Goal: Transaction & Acquisition: Purchase product/service

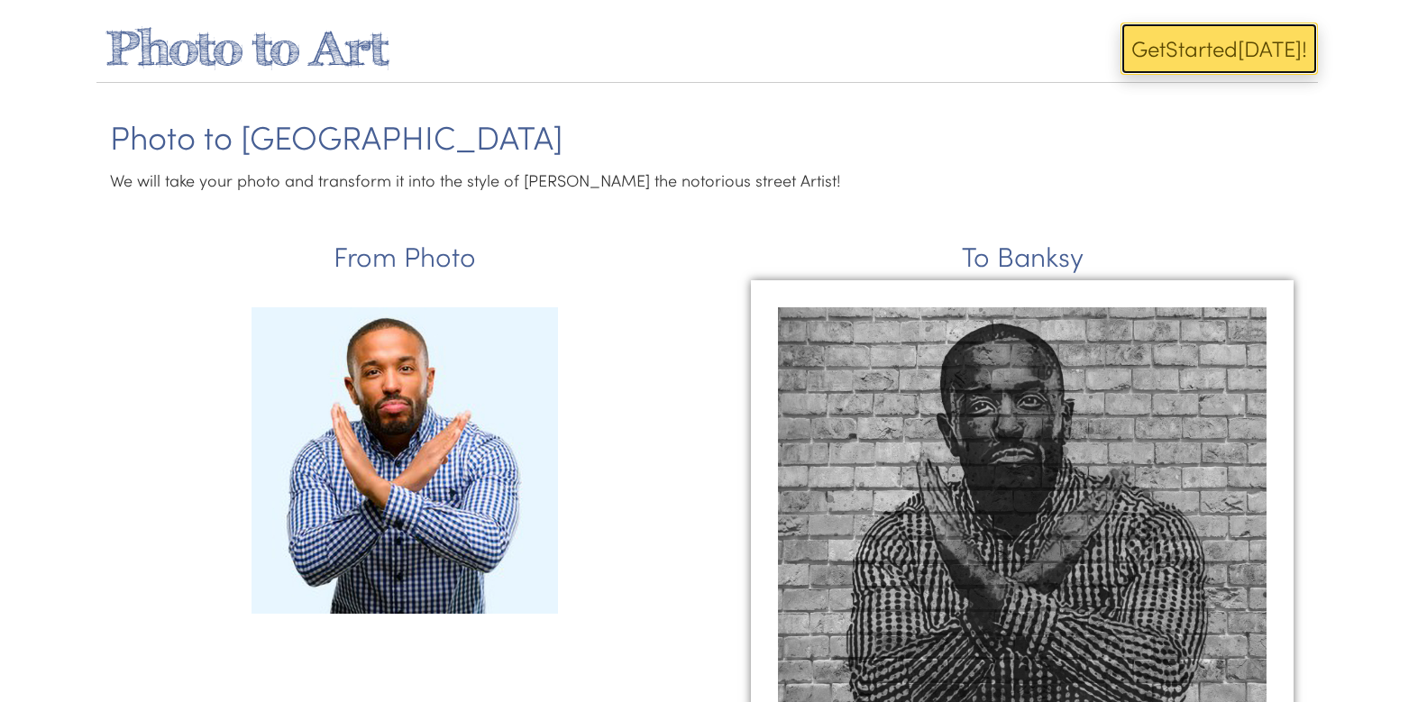
click at [1154, 57] on span "Get" at bounding box center [1149, 48] width 34 height 30
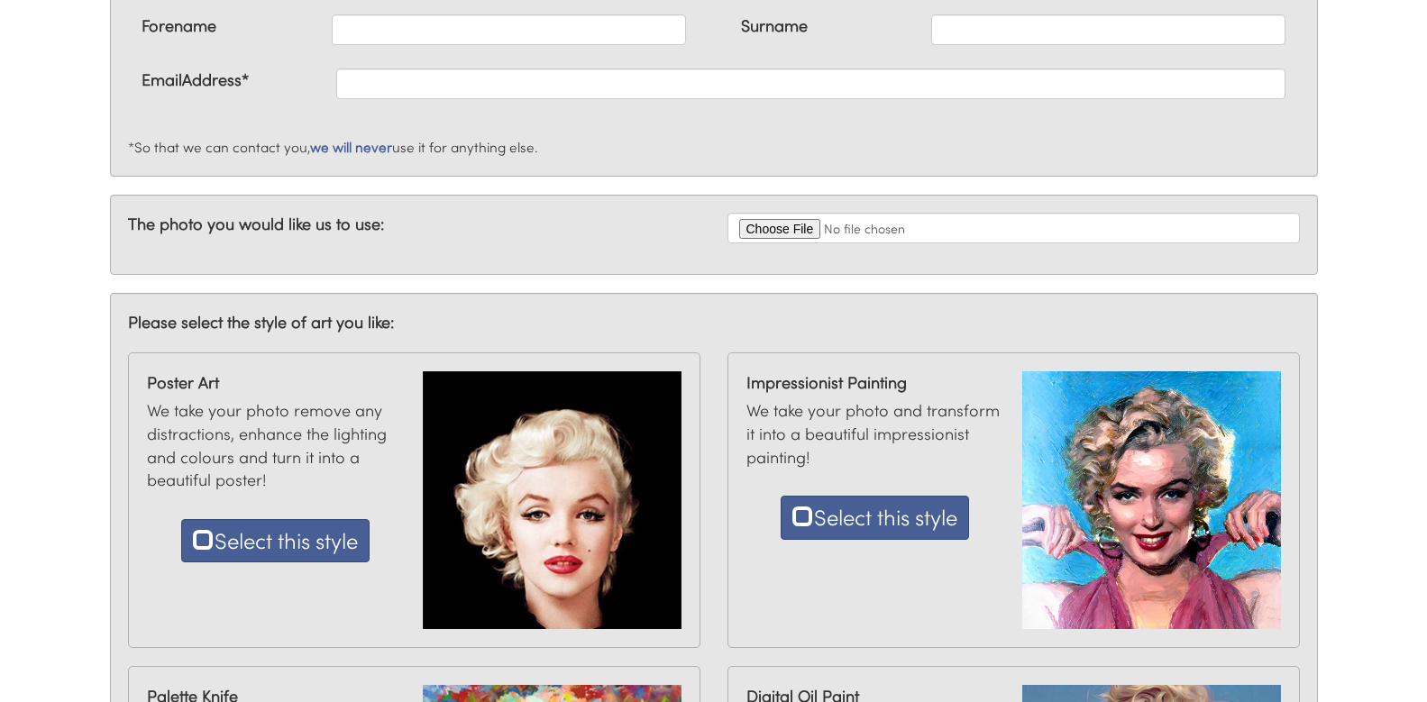
scroll to position [295, 0]
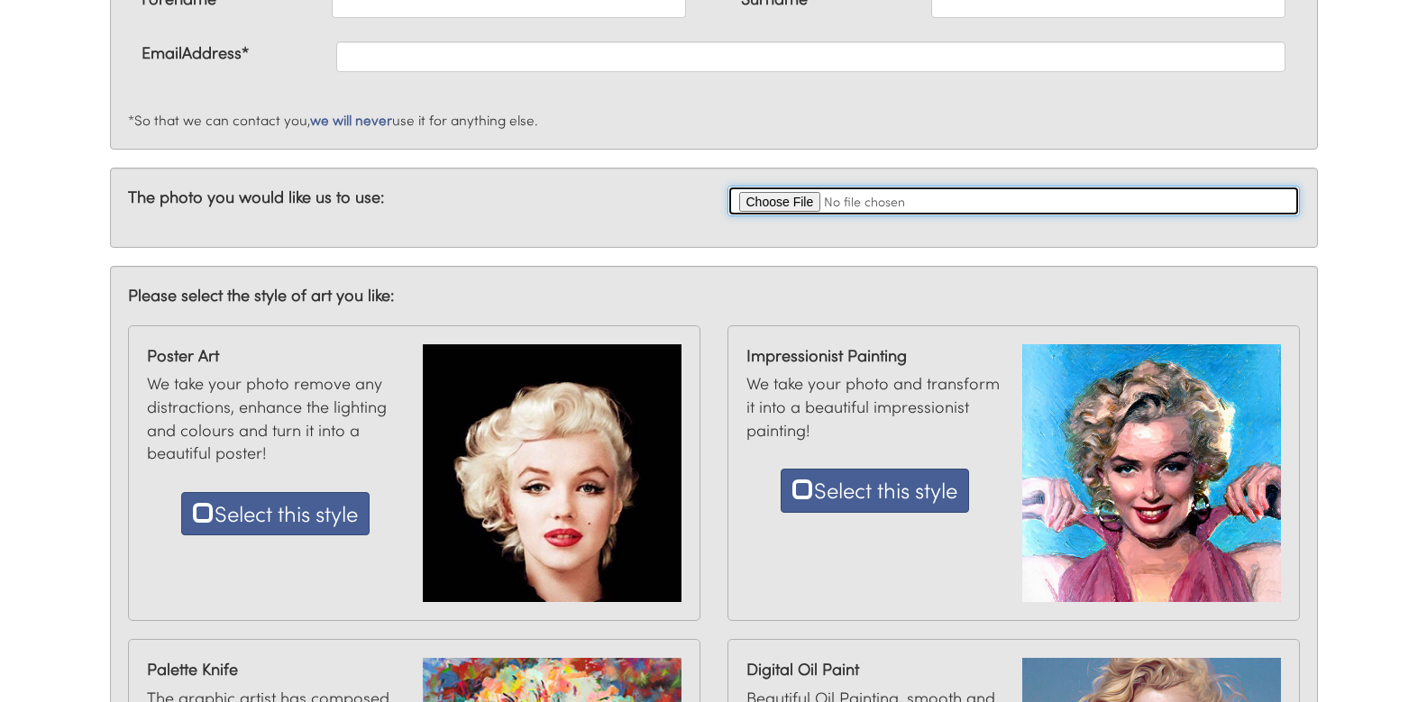
click at [760, 198] on input "file" at bounding box center [1014, 201] width 573 height 31
type input "C:\fakepath\Untitled-2 (1).png"
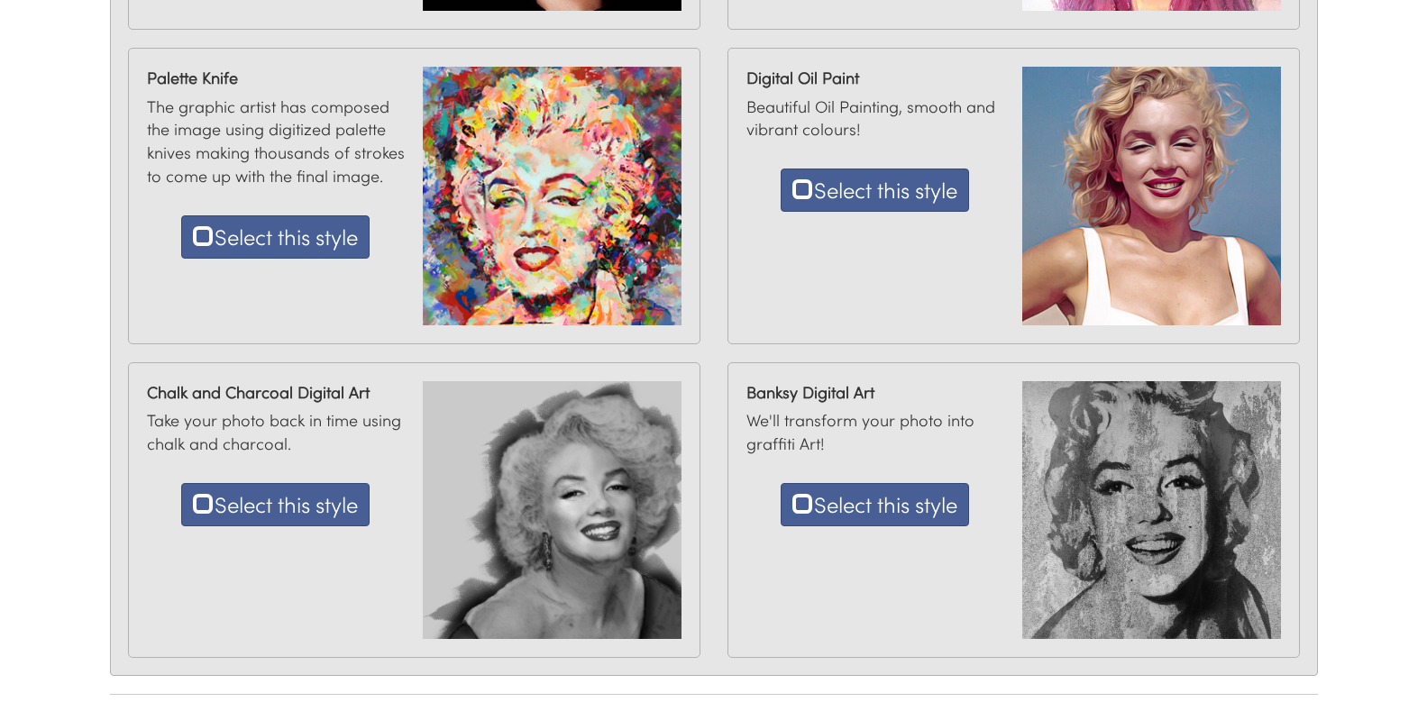
scroll to position [877, 0]
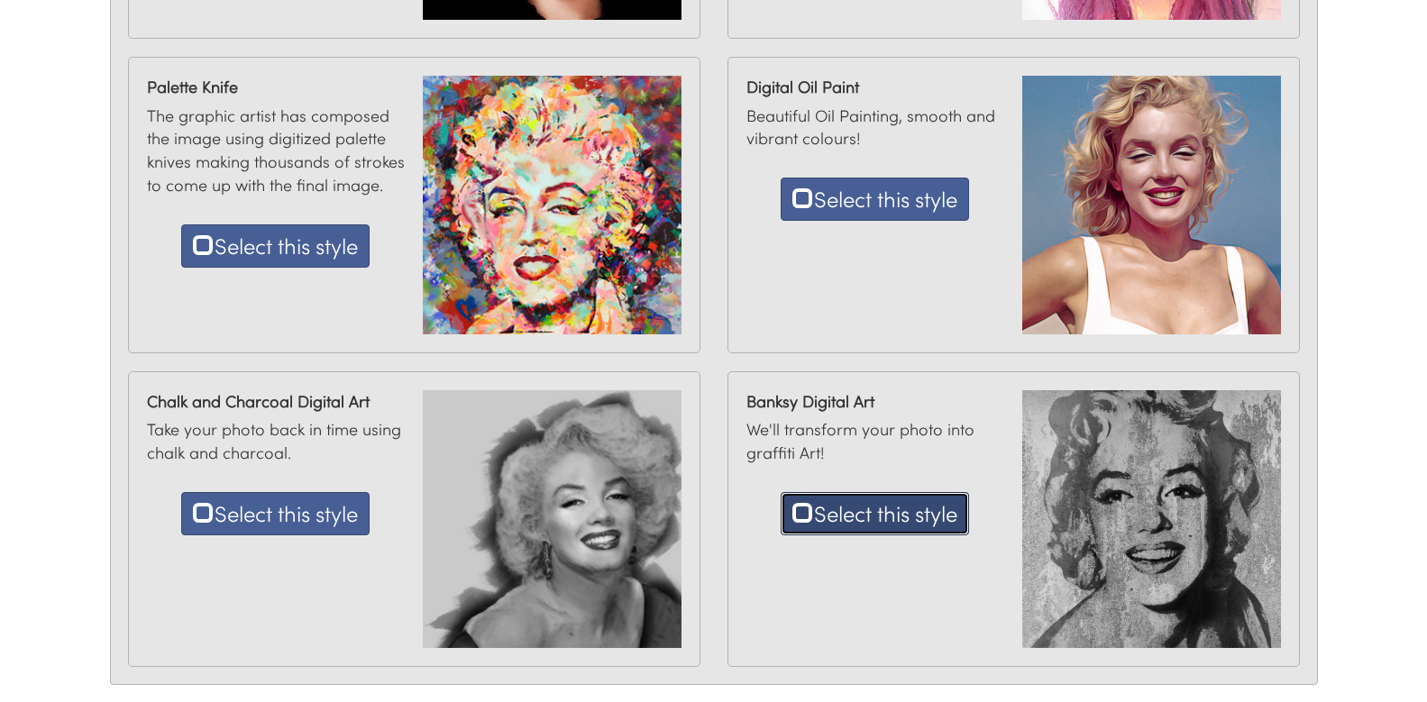
click at [860, 509] on button "Select this style" at bounding box center [875, 513] width 188 height 43
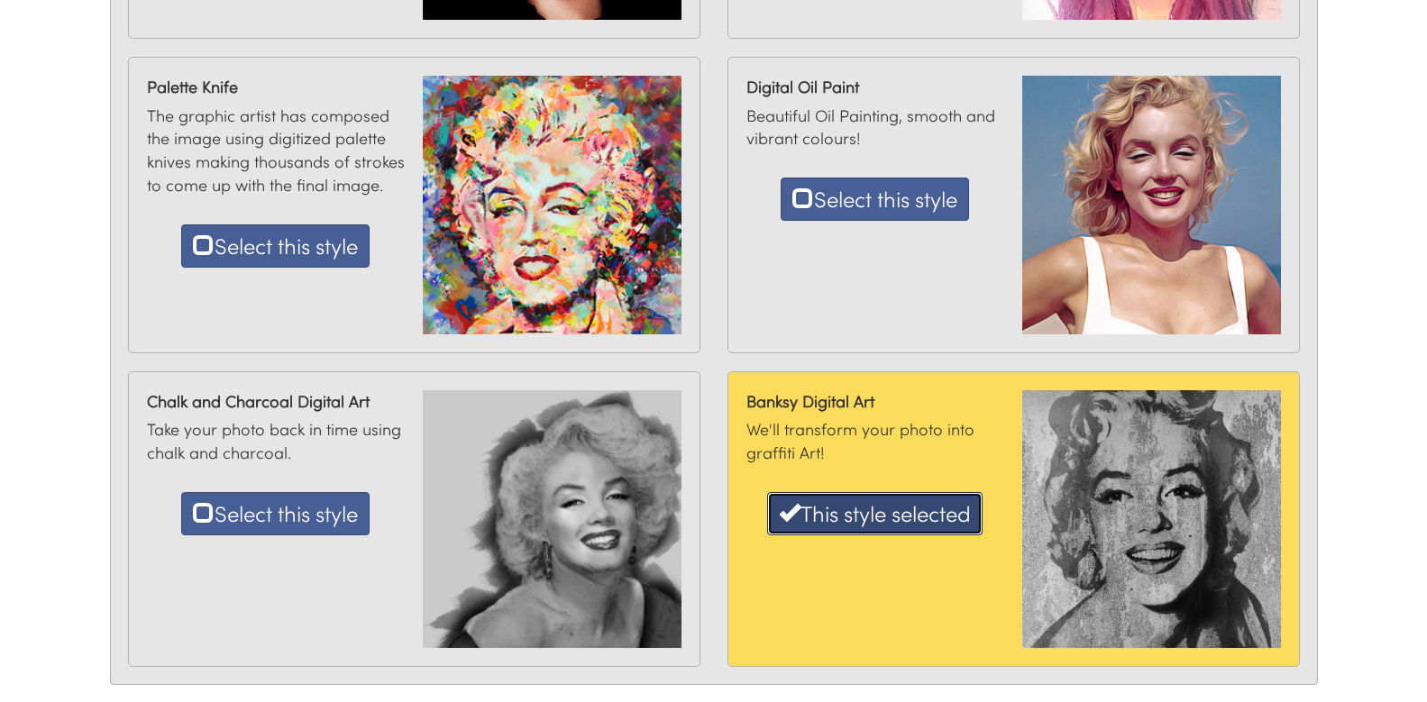
click at [860, 509] on button "This style selected" at bounding box center [875, 513] width 216 height 43
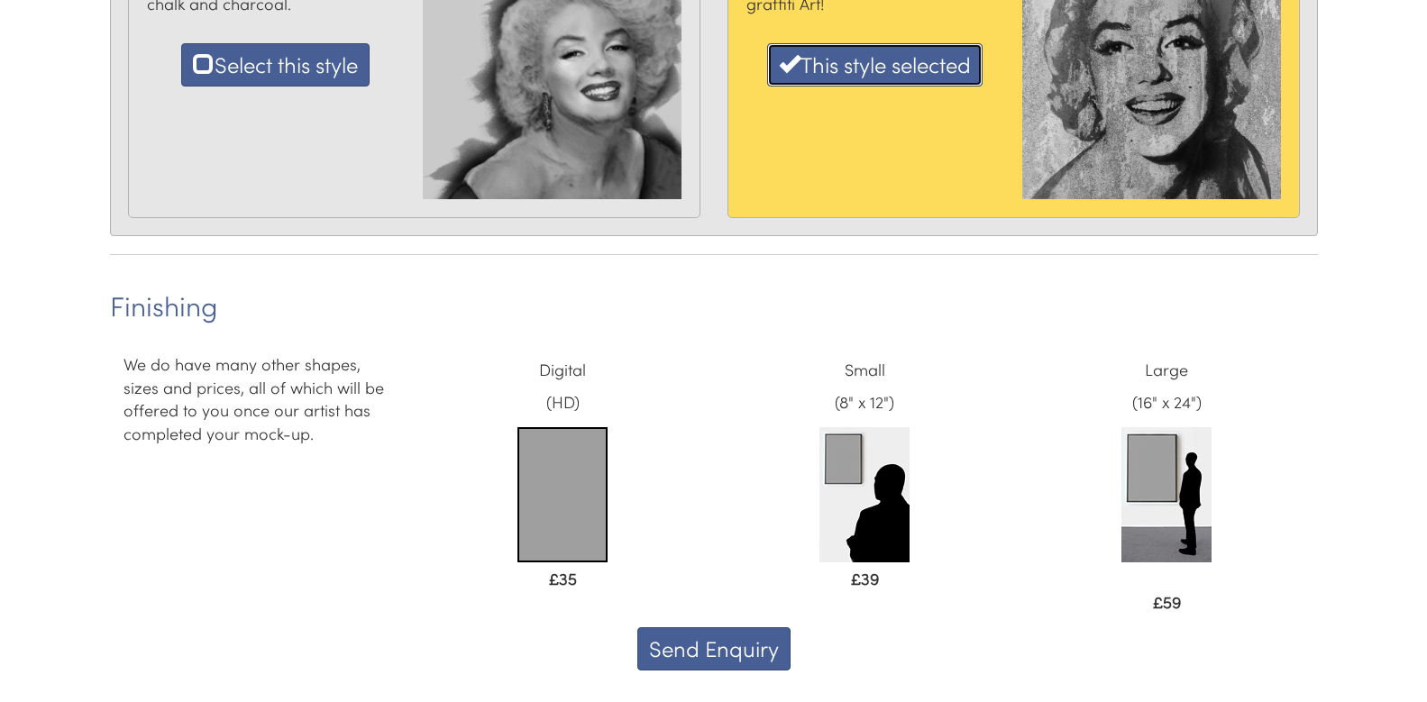
scroll to position [1395, 0]
